Goal: Transaction & Acquisition: Purchase product/service

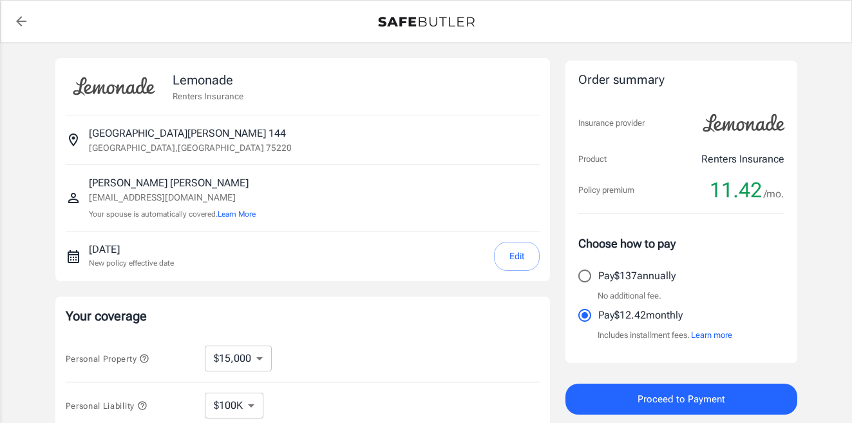
select select "15000"
select select "500"
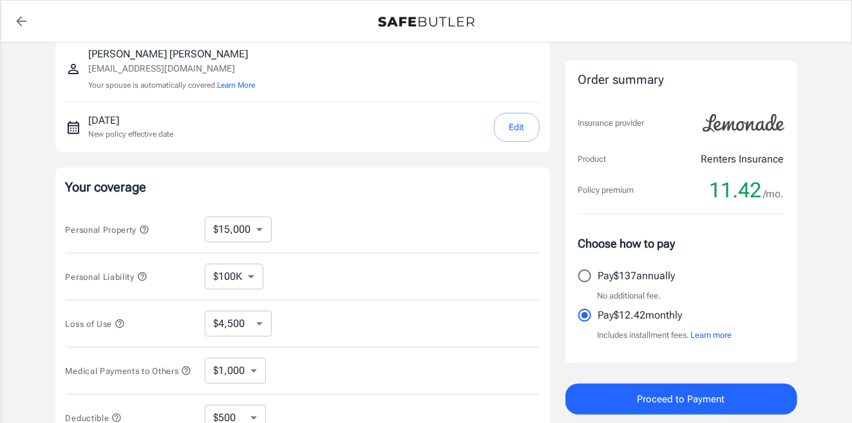
click at [245, 231] on select "$10,000 $15,000 $20,000 $25,000 $30,000 $40,000 $50,000 $100K $150K $200K $250K" at bounding box center [238, 229] width 67 height 26
select select "10000"
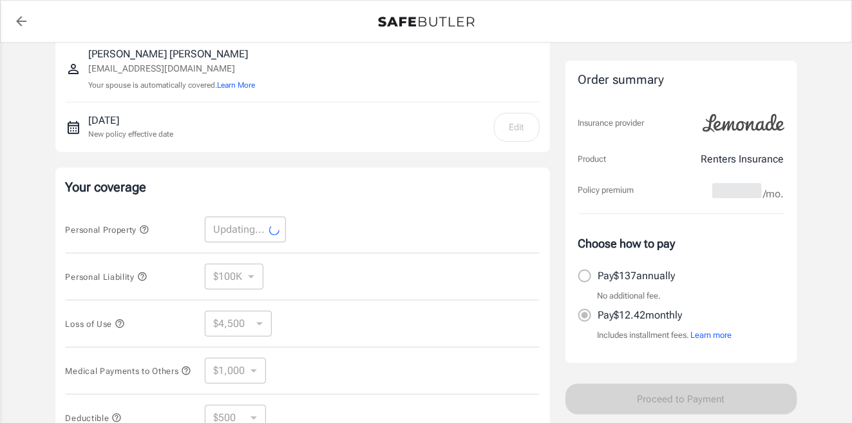
scroll to position [258, 0]
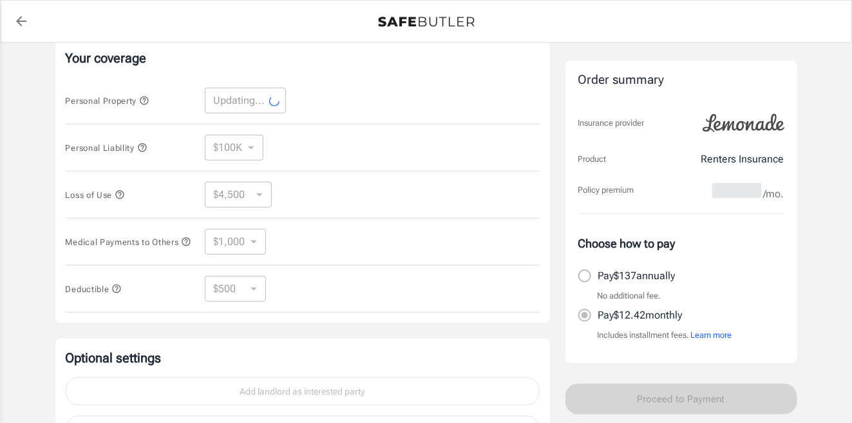
select select "10000"
select select "3000"
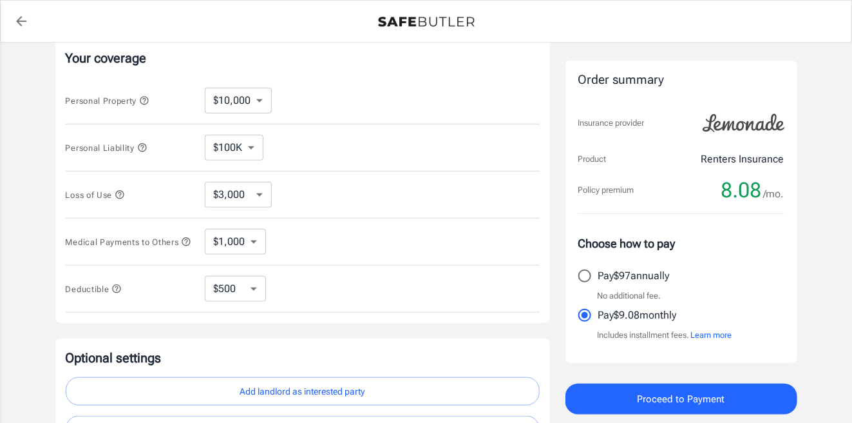
click at [258, 294] on select "$250 $500 $1,000 $2,500" at bounding box center [235, 289] width 61 height 26
select select "2500"
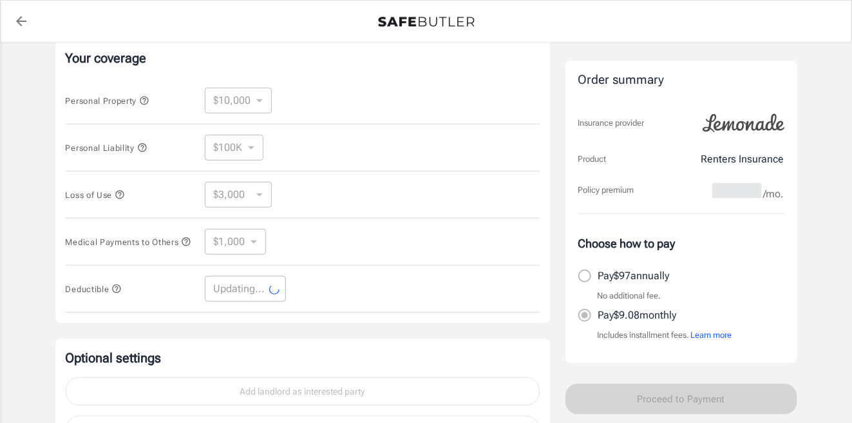
select select "2500"
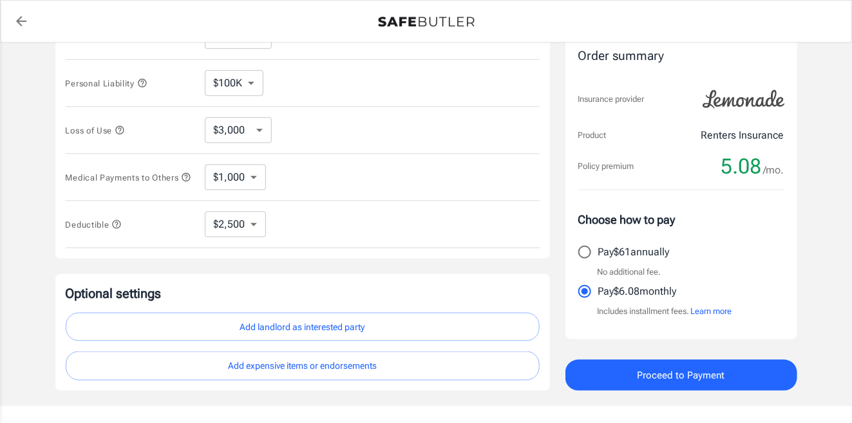
scroll to position [387, 0]
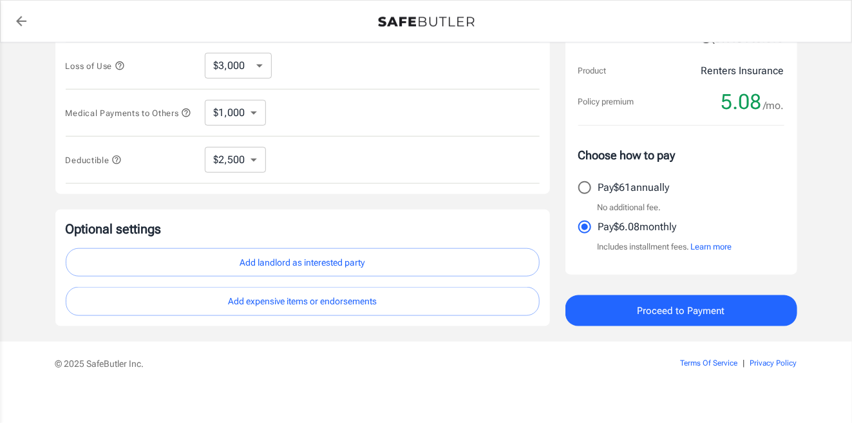
click at [389, 239] on div "Optional settings Add landlord as interested party Add expensive items or endor…" at bounding box center [303, 268] width 474 height 96
click at [360, 263] on button "Add landlord as interested party" at bounding box center [303, 262] width 474 height 29
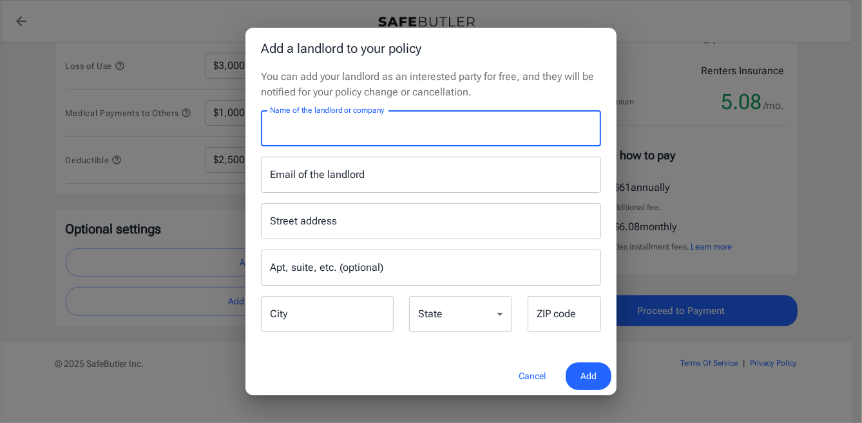
click at [322, 138] on input "Name of the landlord or company" at bounding box center [431, 128] width 340 height 36
type input "Mireya Apartment Homes"
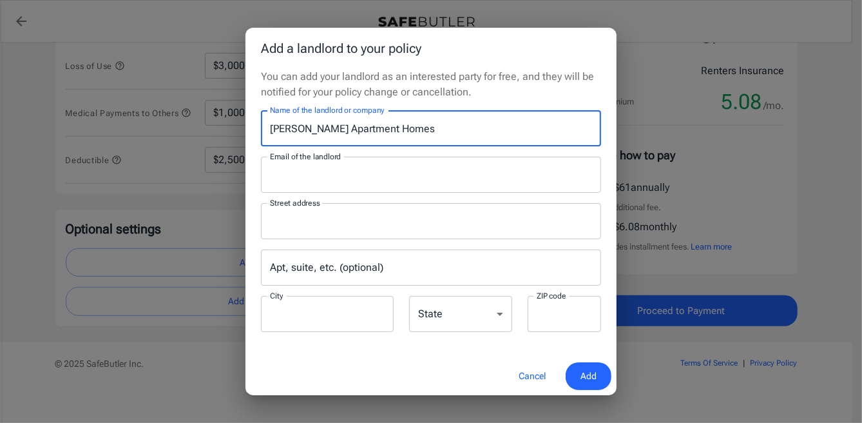
type input "leasing@mireyaaptsliving.com"
type input "P.O.Box 115009"
type input "Carrollton"
type input "75011"
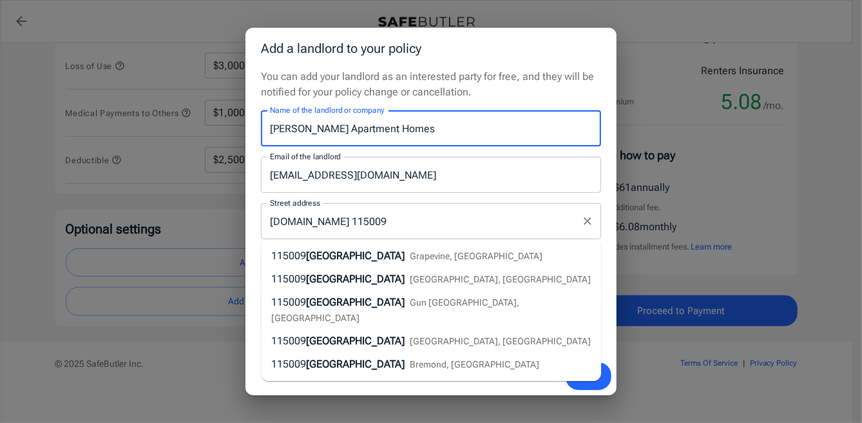
click at [497, 206] on div "P.O.Box 115009 Street address" at bounding box center [431, 221] width 340 height 36
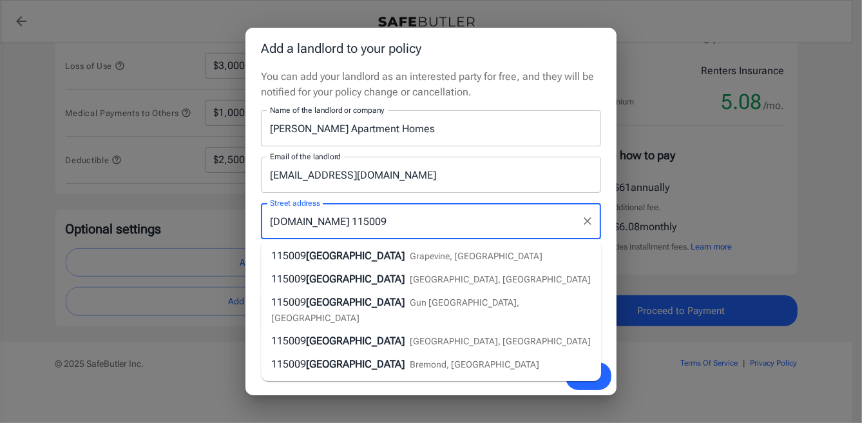
click at [503, 171] on input "leasing@mireyaaptsliving.com" at bounding box center [431, 175] width 340 height 36
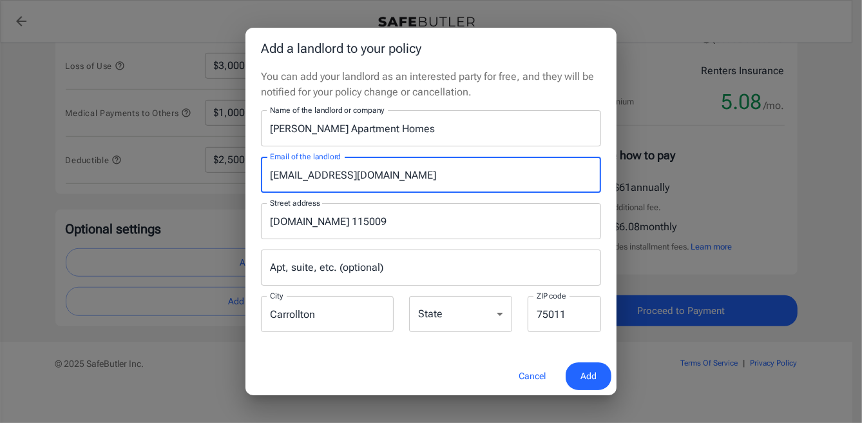
click at [492, 305] on select "Alabama Alaska Arizona Arkansas California Colorado Connecticut Delaware Distri…" at bounding box center [460, 314] width 103 height 36
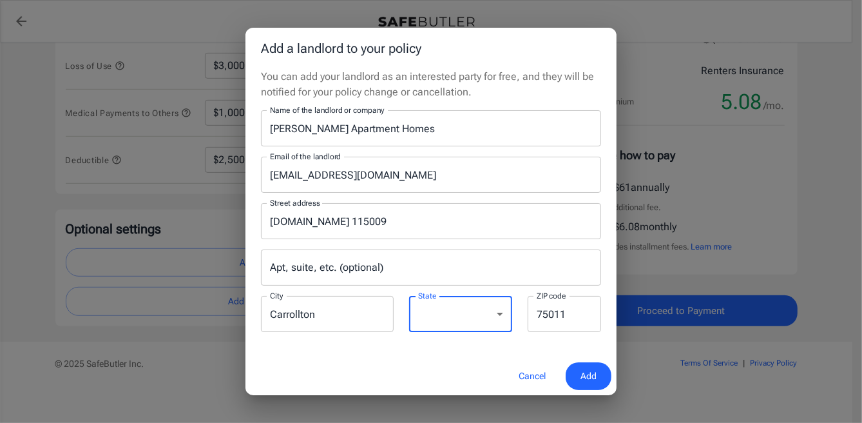
select select "TX"
click at [409, 296] on select "Alabama Alaska Arizona Arkansas California Colorado Connecticut Delaware Distri…" at bounding box center [460, 314] width 103 height 36
click at [595, 368] on span "Add" at bounding box center [589, 376] width 16 height 16
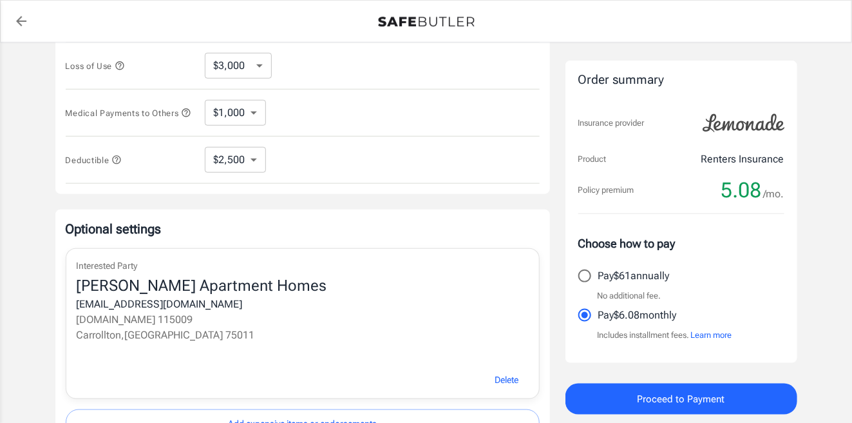
click at [579, 269] on input "Pay $61 annually" at bounding box center [585, 275] width 27 height 27
radio input "true"
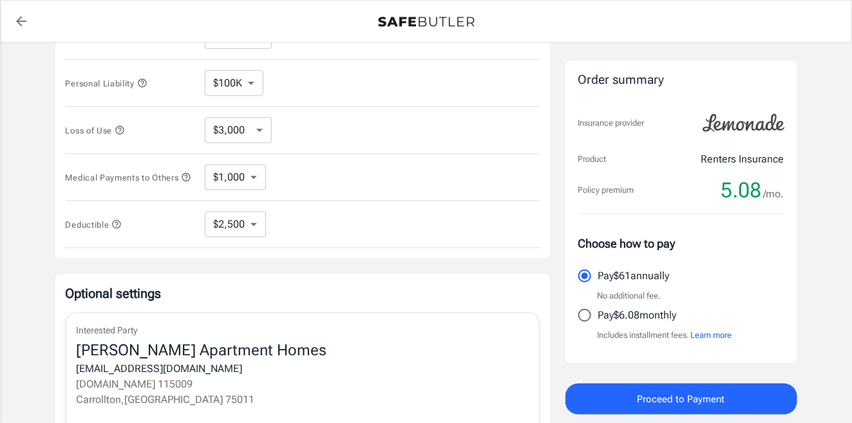
scroll to position [0, 0]
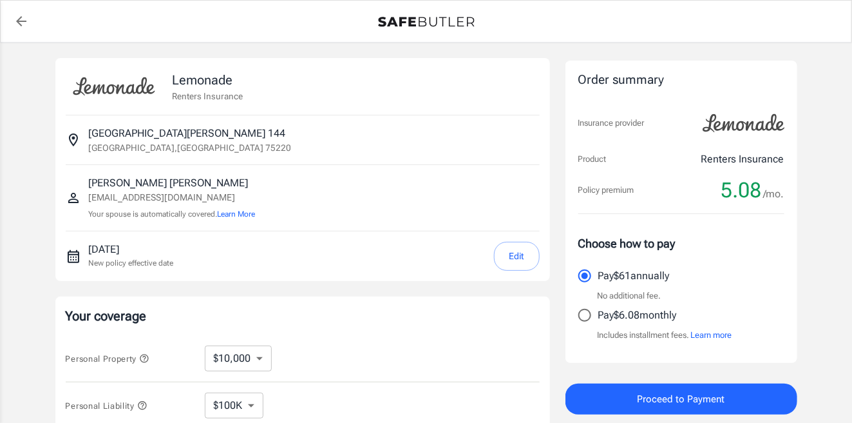
click at [594, 407] on button "Proceed to Payment" at bounding box center [682, 398] width 232 height 31
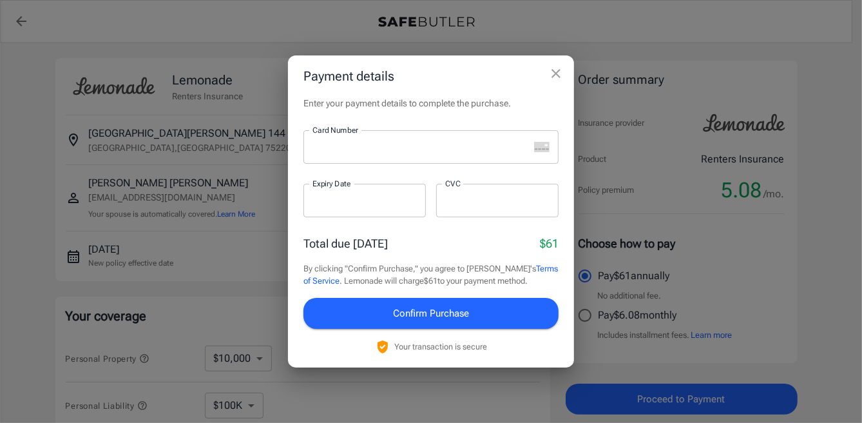
click at [386, 155] on div at bounding box center [416, 147] width 226 height 34
click at [448, 305] on span "Confirm Purchase" at bounding box center [431, 313] width 76 height 17
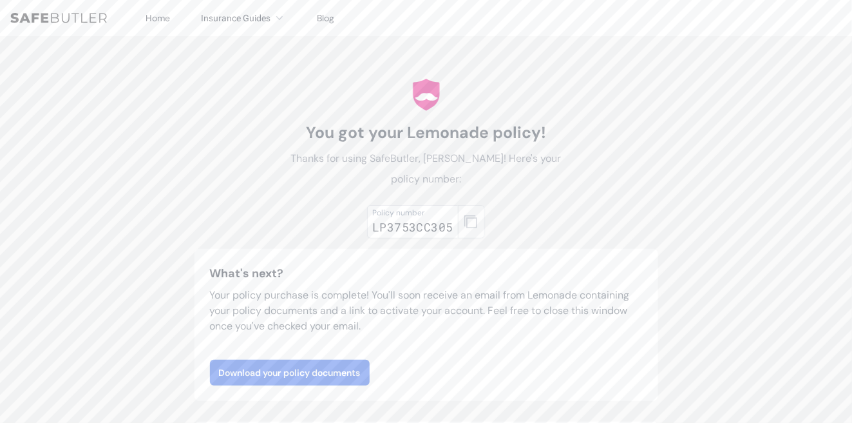
click at [475, 219] on icon "button" at bounding box center [471, 221] width 13 height 13
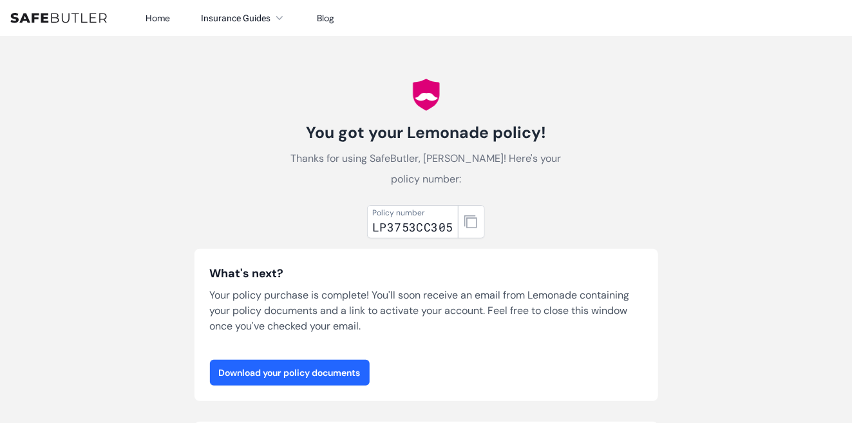
click at [290, 368] on link "Download your policy documents" at bounding box center [290, 373] width 160 height 26
